Goal: Communication & Community: Answer question/provide support

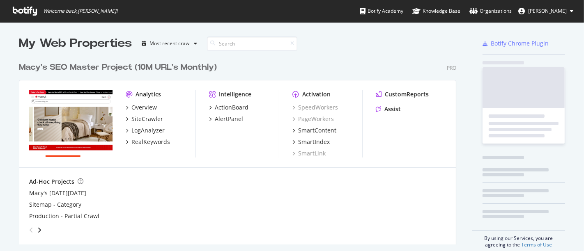
scroll to position [186, 437]
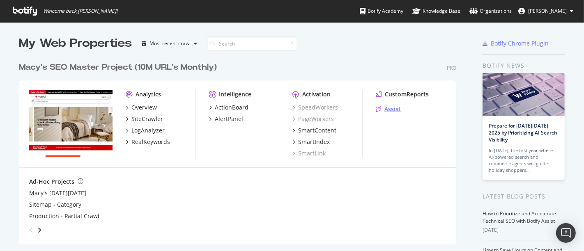
click at [387, 113] on div "Assist" at bounding box center [393, 109] width 16 height 8
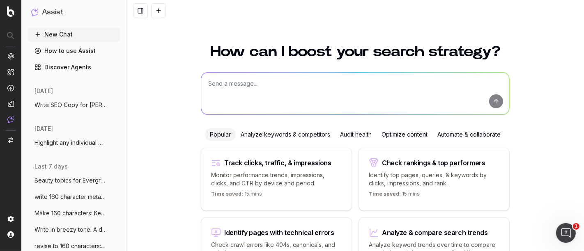
click at [216, 90] on textarea at bounding box center [355, 94] width 308 height 42
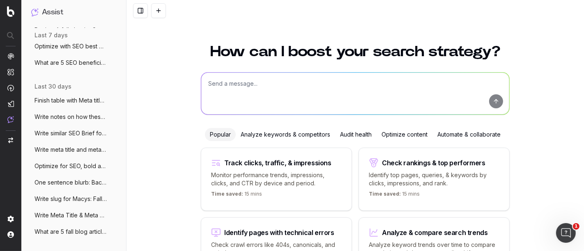
scroll to position [233, 0]
click at [62, 227] on button "What are 5 fall blog articles that cover" at bounding box center [74, 232] width 92 height 13
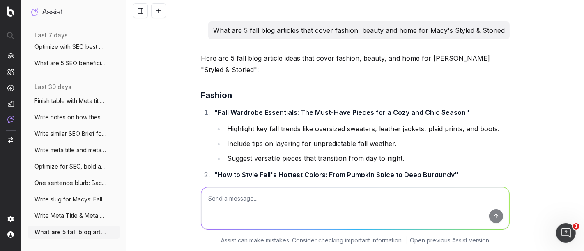
click at [71, 161] on button "Optimize for SEO, bold any changes made:" at bounding box center [74, 166] width 92 height 13
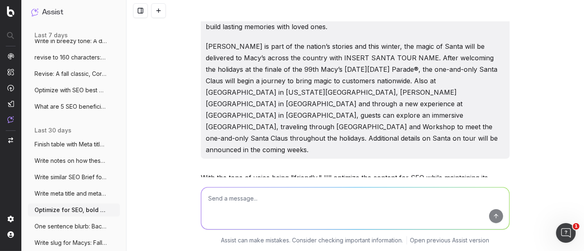
scroll to position [189, 0]
click at [67, 161] on span "Write notes on how these meta titles and" at bounding box center [71, 161] width 72 height 8
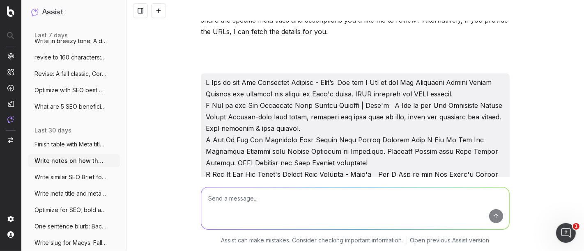
click at [66, 174] on span "Write similar SEO Brief for SEO Briefs:" at bounding box center [71, 177] width 72 height 8
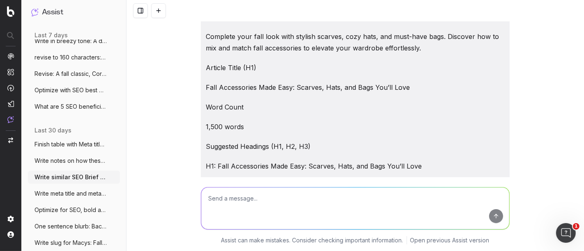
click at [231, 201] on textarea at bounding box center [355, 209] width 308 height 42
paste textarea "L2502510"
paste textarea "10 Fall Fashion Staples Every Closet Needs"
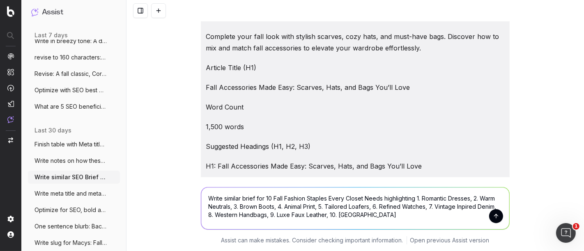
type textarea "Write similar brief for 10 Fall Fashion Staples Every Closet Needs highlighting…"
click at [495, 215] on button "submit" at bounding box center [496, 217] width 14 height 14
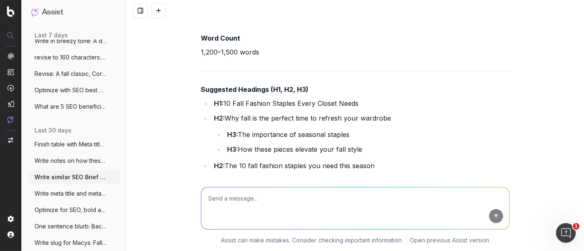
scroll to position [68903, 0]
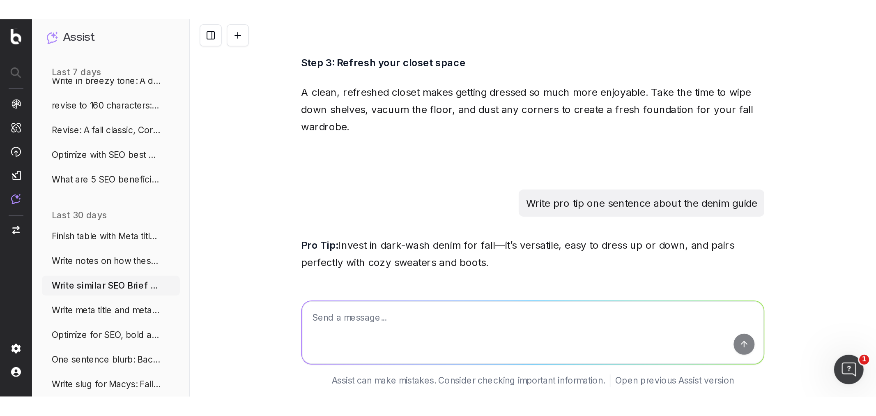
scroll to position [68297, 0]
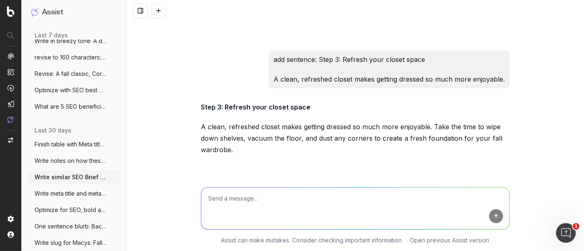
drag, startPoint x: 265, startPoint y: 101, endPoint x: 199, endPoint y: 146, distance: 79.6
copy div "LOR Ipsum: 99 Dolo Sitamet Consect Adipi Elitse Doeiu Temp Incid 09 Utla Etdolo…"
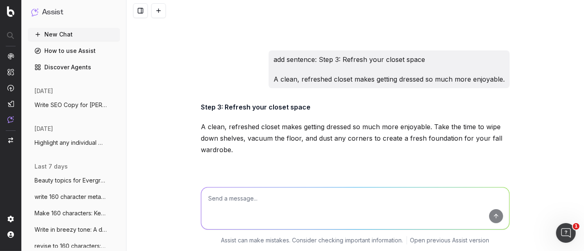
click at [235, 209] on textarea at bounding box center [355, 209] width 308 height 42
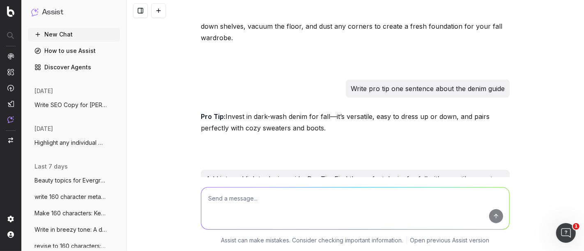
scroll to position [68571, 0]
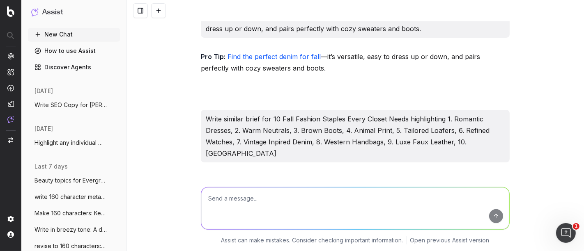
click at [230, 213] on textarea at bounding box center [355, 209] width 308 height 42
type textarea "Write article"
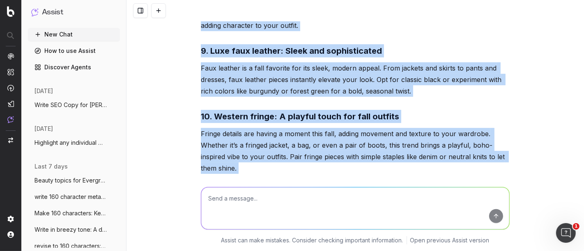
scroll to position [71218, 0]
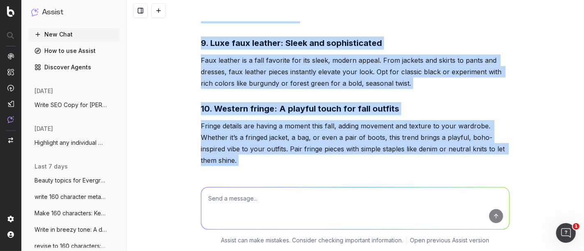
drag, startPoint x: 200, startPoint y: 35, endPoint x: 386, endPoint y: 172, distance: 231.5
copy div "47 Lore Ipsumdo Sitamet Conse Adipis Elits Doei te inci, utl et’d magn al enima…"
click at [221, 205] on textarea at bounding box center [355, 209] width 308 height 42
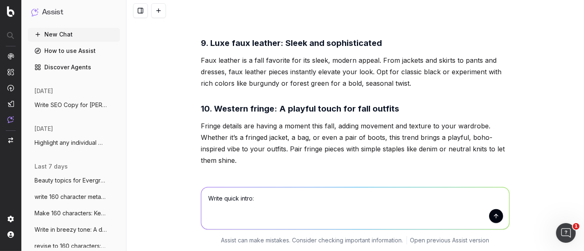
paste textarea "The 10 fall fashion staples you need this season"
type textarea "Write quick intro: The 10 fall fashion staples you need this season"
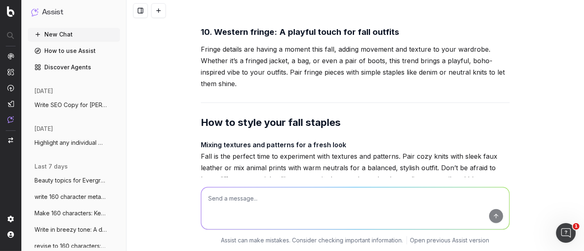
scroll to position [71339, 0]
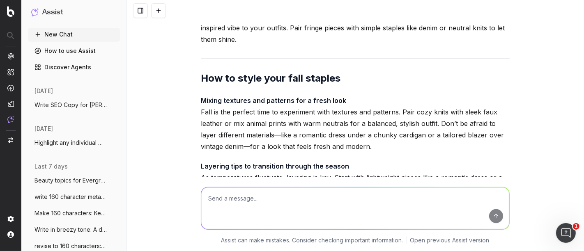
copy div "Fall is the perfect time to refresh your wardrobe with pieces that are stylish,…"
click at [242, 206] on textarea at bounding box center [355, 209] width 308 height 42
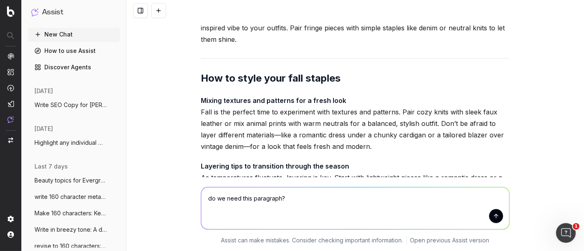
paste textarea "Why fall is the perfect time to refresh your wardrobe Fall is the ultimate seas…"
type textarea "do we need this paragraph? Why fall is the perfect time to refresh your wardrob…"
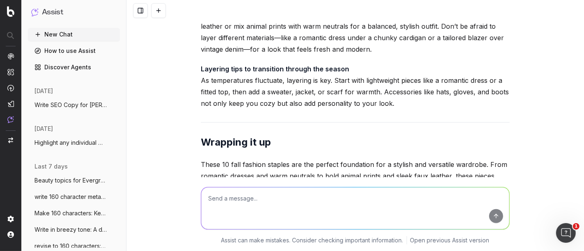
scroll to position [71519, 0]
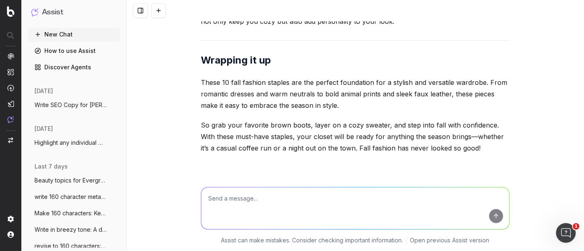
drag, startPoint x: 366, startPoint y: 90, endPoint x: 491, endPoint y: 145, distance: 136.9
drag, startPoint x: 391, startPoint y: 113, endPoint x: 454, endPoint y: 131, distance: 65.4
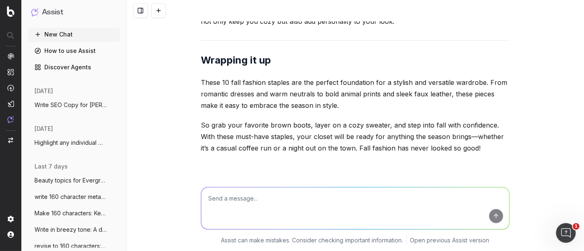
click at [228, 209] on textarea at bounding box center [355, 209] width 308 height 42
paste textarea "Lore ip dolo, sit am’c adip el seddoei temp incididu utla etd magnaa’e admi-ven…"
type textarea "Lorem ip dolorsit, ametco adip: Elit se doei, tem in’u labo et dolorem aliq eni…"
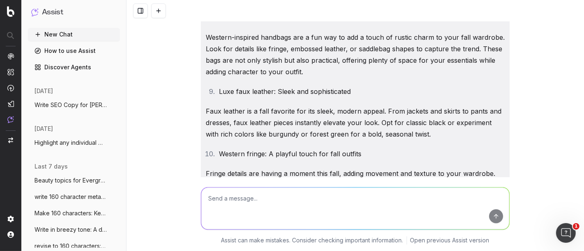
scroll to position [72646, 0]
drag, startPoint x: 440, startPoint y: 134, endPoint x: 186, endPoint y: 150, distance: 255.2
click at [186, 150] on div "Write similar SEO Brief for SEO Briefs: Step Into Fall: A Guide to 5 Essential …" at bounding box center [356, 125] width 458 height 251
copy div "Lore ip dolo, sit am’c adip el seddoei temp incididu utla etdo-magn aliqua enim…"
click at [224, 203] on textarea at bounding box center [355, 209] width 308 height 42
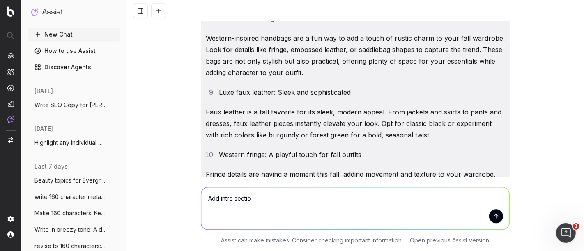
type textarea "Add intro section"
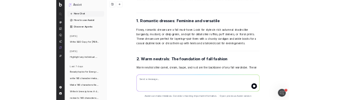
scroll to position [73559, 0]
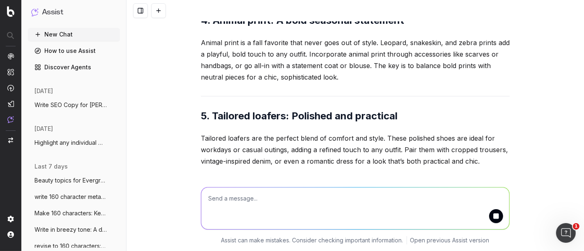
click at [231, 201] on textarea at bounding box center [355, 209] width 308 height 42
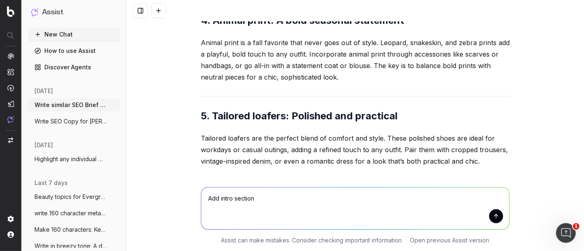
paste textarea "How to style your fall staples"
click at [249, 194] on textarea "Add intro section How to style your fall staples" at bounding box center [355, 209] width 308 height 42
click at [250, 196] on textarea "Add intro section How to style your fall staples" at bounding box center [355, 209] width 308 height 42
type textarea "Add intro section: How to style your fall staples"
click at [493, 220] on button "submit" at bounding box center [496, 217] width 14 height 14
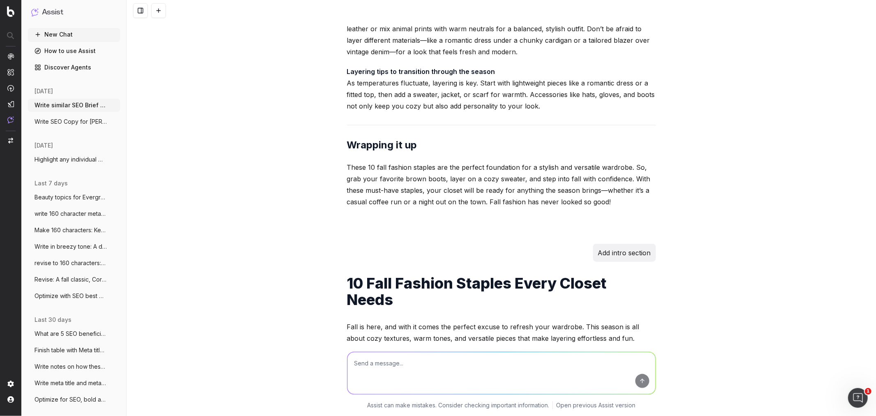
scroll to position [74243, 0]
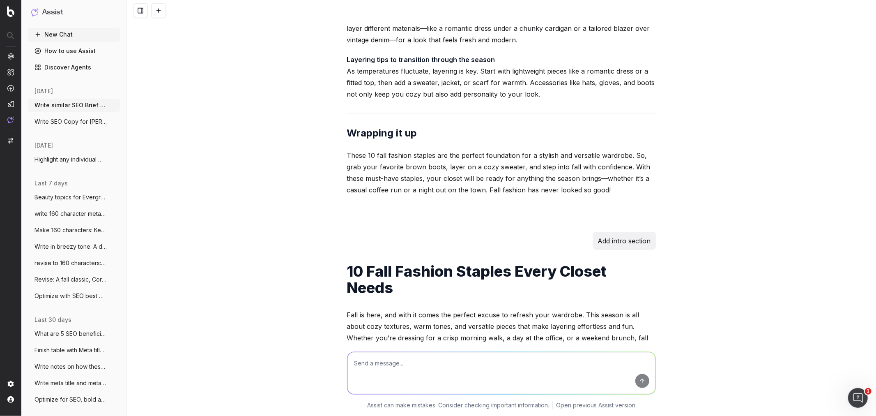
drag, startPoint x: 343, startPoint y: 239, endPoint x: 573, endPoint y: 240, distance: 230.5
click at [408, 251] on textarea at bounding box center [502, 373] width 308 height 42
paste textarea "Mixing textures and patterns for a fresh look Fall is the perfect time to exper…"
type textarea "Add intro sentences: Mixing textures and patterns for a fresh look Fall is the …"
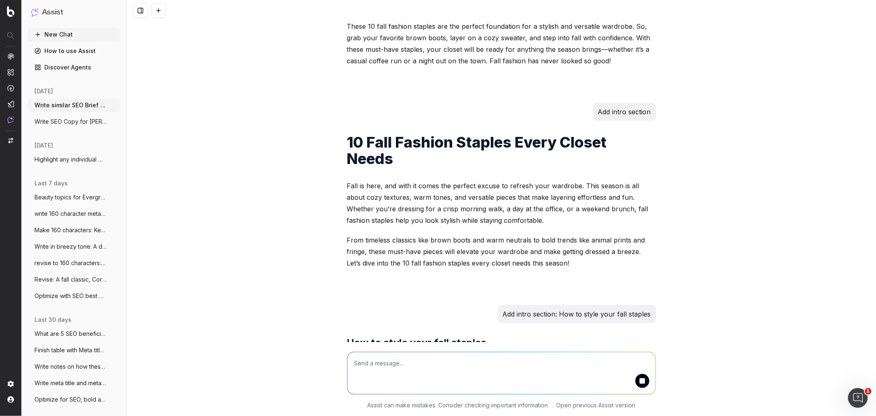
scroll to position [74386, 0]
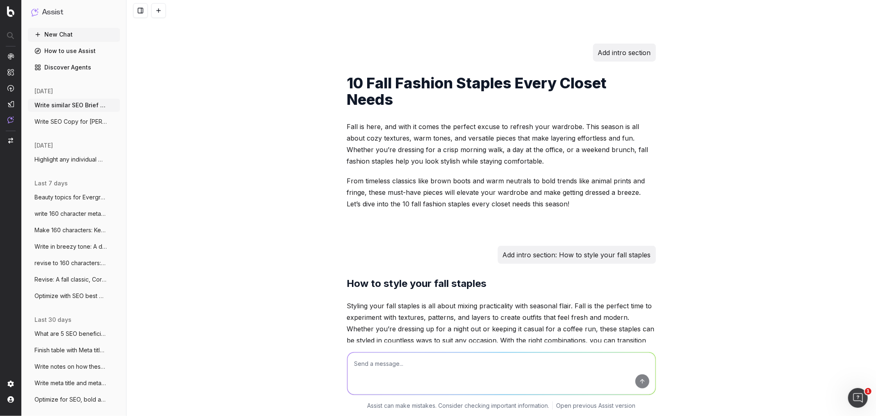
scroll to position [74477, 0]
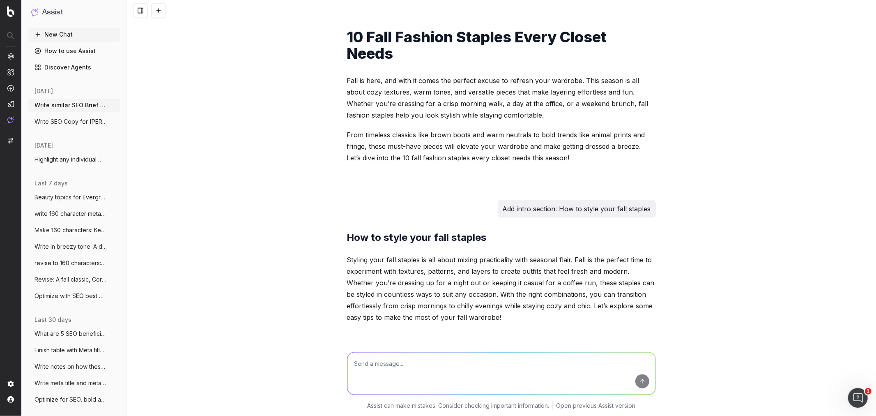
drag, startPoint x: 436, startPoint y: 282, endPoint x: 350, endPoint y: 261, distance: 89.2
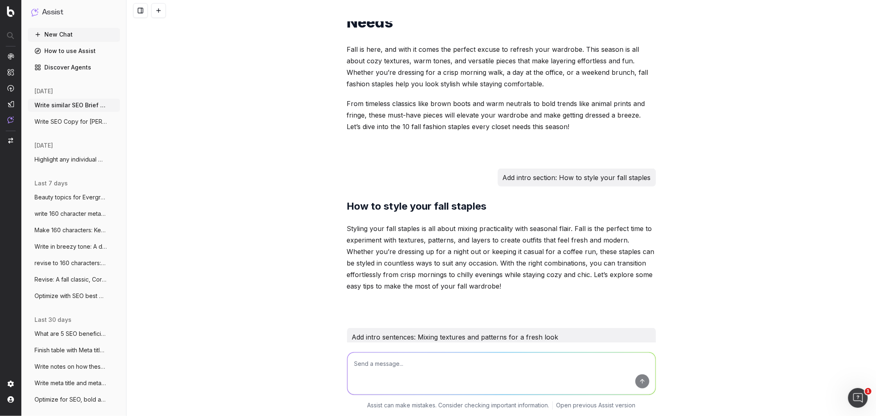
scroll to position [74545, 0]
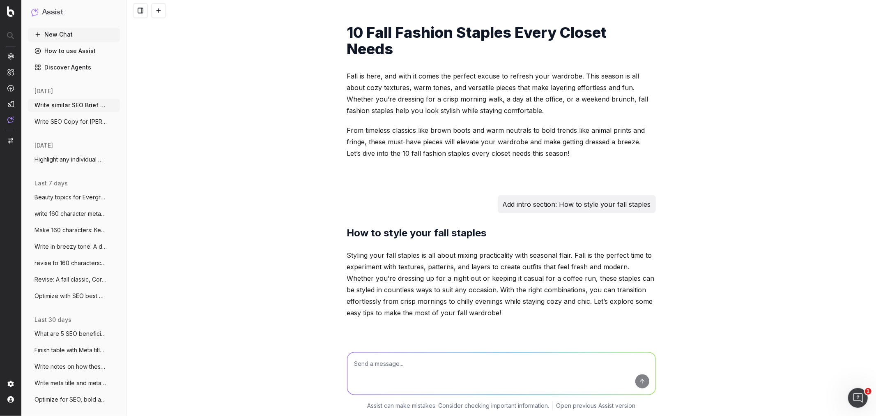
scroll to position [74454, 0]
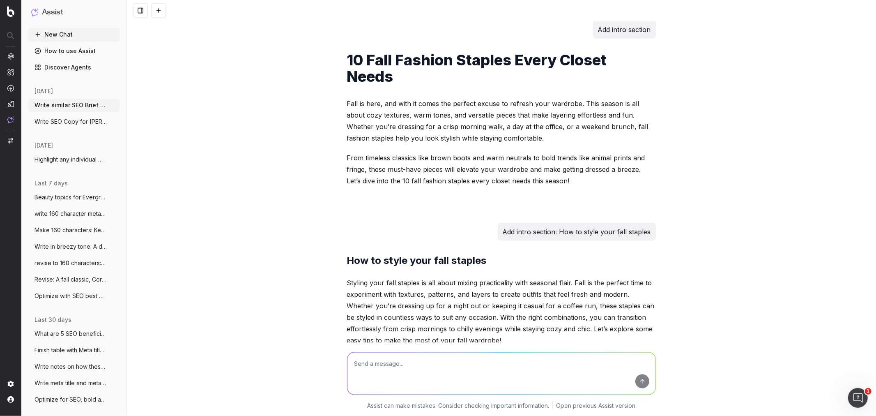
click at [370, 251] on textarea at bounding box center [502, 373] width 308 height 42
type textarea "I"
paste textarea "How to style your fall staples"
click at [394, 251] on textarea "once you have How to style your fall staples" at bounding box center [502, 373] width 308 height 42
drag, startPoint x: 393, startPoint y: 362, endPoint x: 438, endPoint y: 364, distance: 45.6
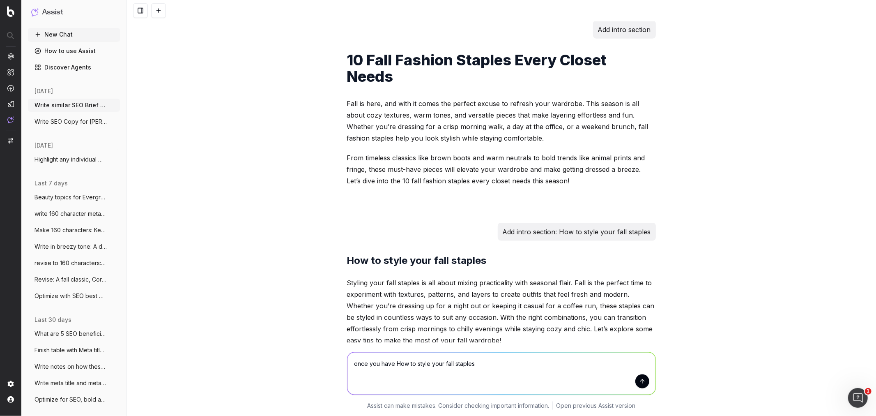
click at [438, 251] on textarea "once you have How to style your fall staples" at bounding box center [502, 373] width 308 height 42
drag, startPoint x: 438, startPoint y: 362, endPoint x: 392, endPoint y: 363, distance: 46.8
click at [392, 251] on textarea "once you have How to style your fall staples" at bounding box center [502, 373] width 308 height 42
click at [431, 251] on textarea "once you have 10 fall staples" at bounding box center [502, 373] width 308 height 42
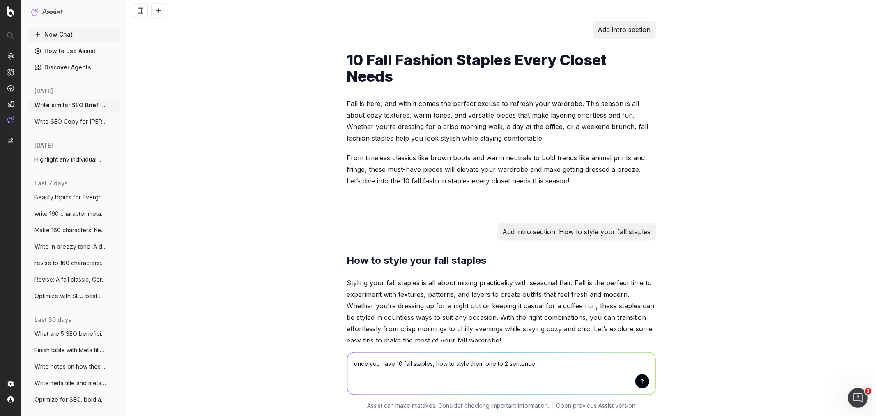
type textarea "once you have 10 fall staples, how to style them one to 2 sentences"
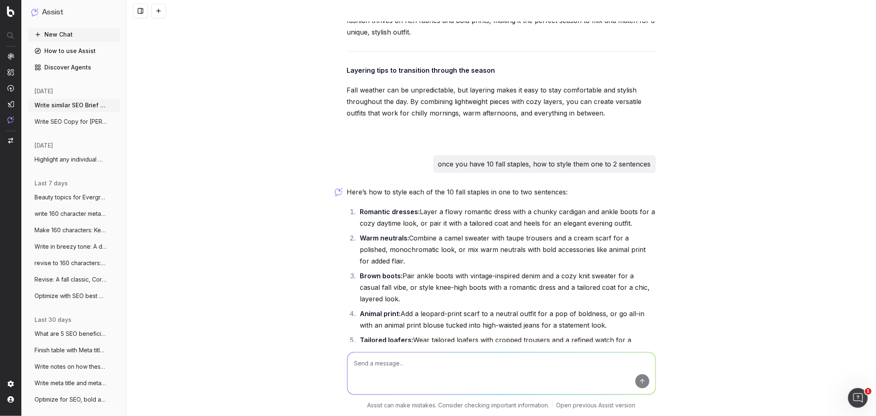
scroll to position [74756, 0]
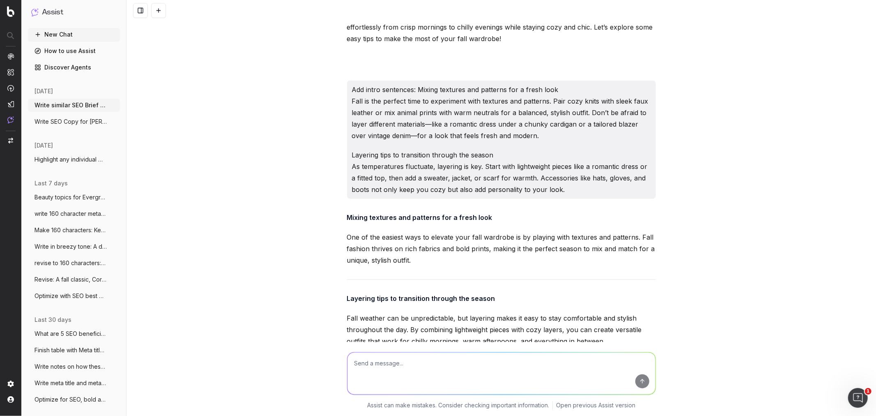
click at [502, 251] on p "once you have 10 fall staples, how to style them one to 2 sentences" at bounding box center [544, 393] width 213 height 12
click at [501, 251] on p "once you have 10 fall staples, how to style them one to 2 sentences" at bounding box center [544, 393] width 213 height 12
copy p "once you have 10 fall staples, how to style them one to 2 sentences"
click at [516, 251] on p "once you have 10 fall staples, how to style them one to 2 sentences" at bounding box center [544, 393] width 213 height 12
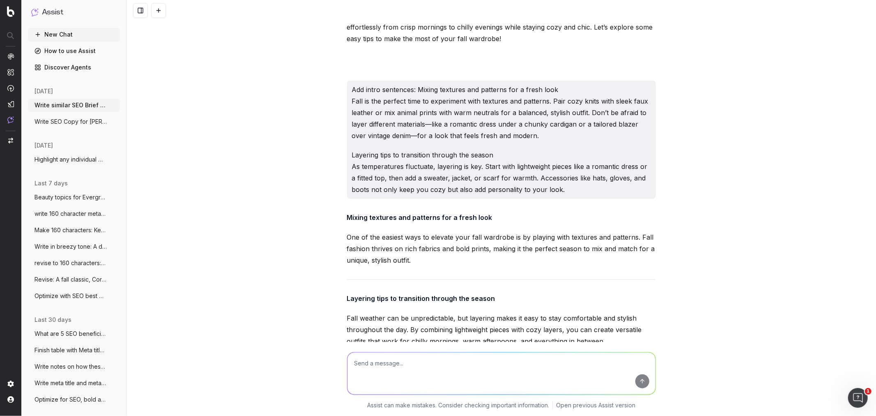
click at [516, 251] on p "once you have 10 fall staples, how to style them one to 2 sentences" at bounding box center [544, 393] width 213 height 12
click at [378, 251] on textarea at bounding box center [502, 373] width 308 height 42
paste textarea "once you have 10 fall staples, how to style them one to 2 sentences"
type textarea "Write: once you have 10 fall staples, how to style them one to 2 sentences"
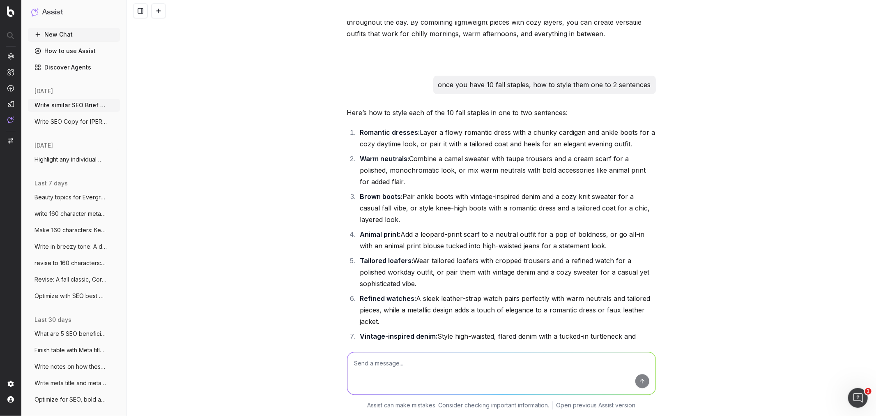
scroll to position [75109, 0]
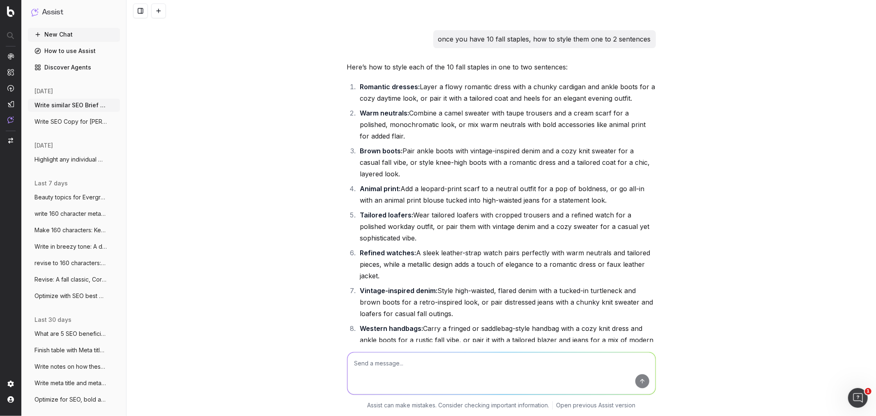
drag, startPoint x: 397, startPoint y: 262, endPoint x: 663, endPoint y: 304, distance: 270.0
click at [584, 251] on div "Write similar SEO Brief for SEO Briefs: Step Into Fall: A Guide to 5 Essential …" at bounding box center [502, 208] width 750 height 416
drag, startPoint x: 393, startPoint y: 266, endPoint x: 340, endPoint y: 256, distance: 54.5
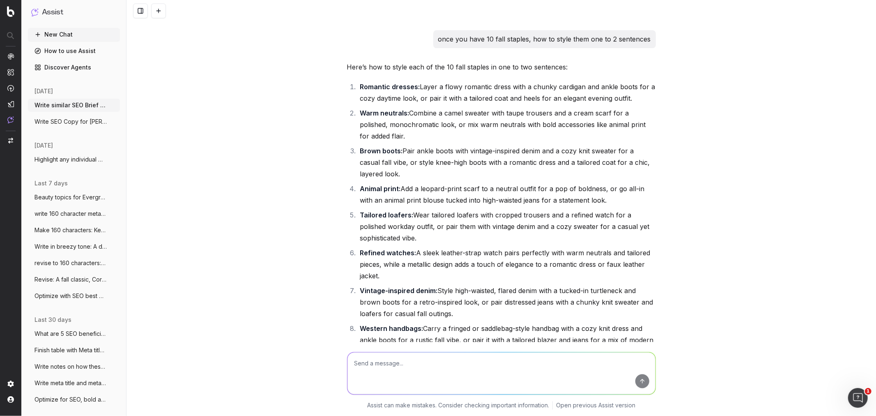
copy p "Once you have your 10 fall staples, styling them is all about mixing and matchi…"
